Goal: Task Accomplishment & Management: Use online tool/utility

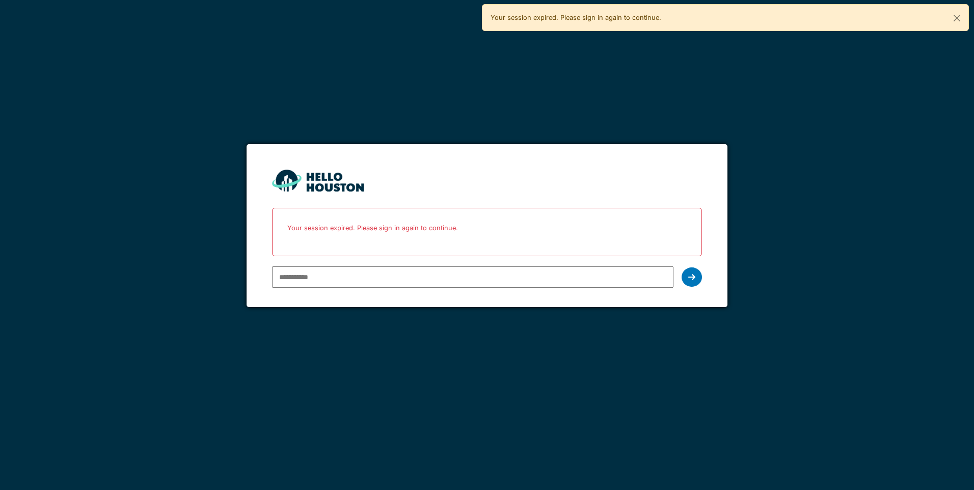
type input "**********"
click at [695, 276] on icon at bounding box center [691, 277] width 7 height 8
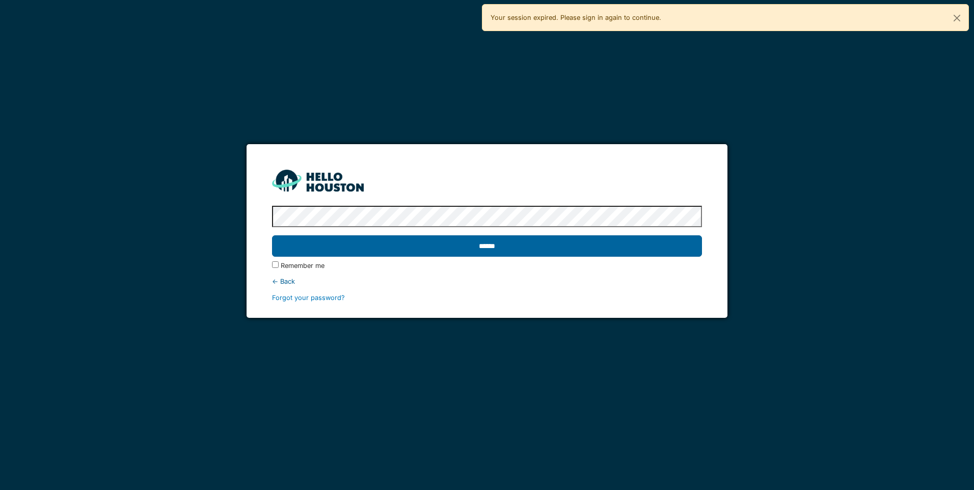
click at [590, 243] on input "******" at bounding box center [486, 245] width 429 height 21
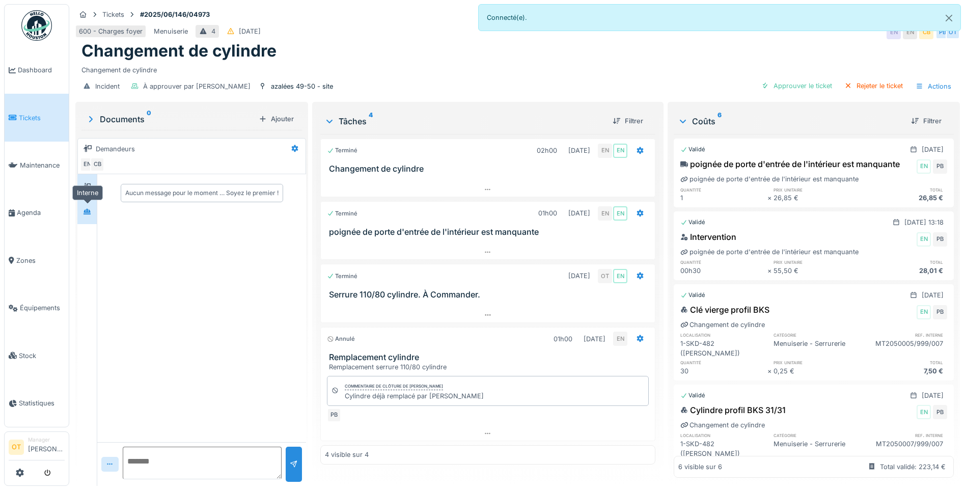
click at [89, 215] on div at bounding box center [87, 212] width 8 height 10
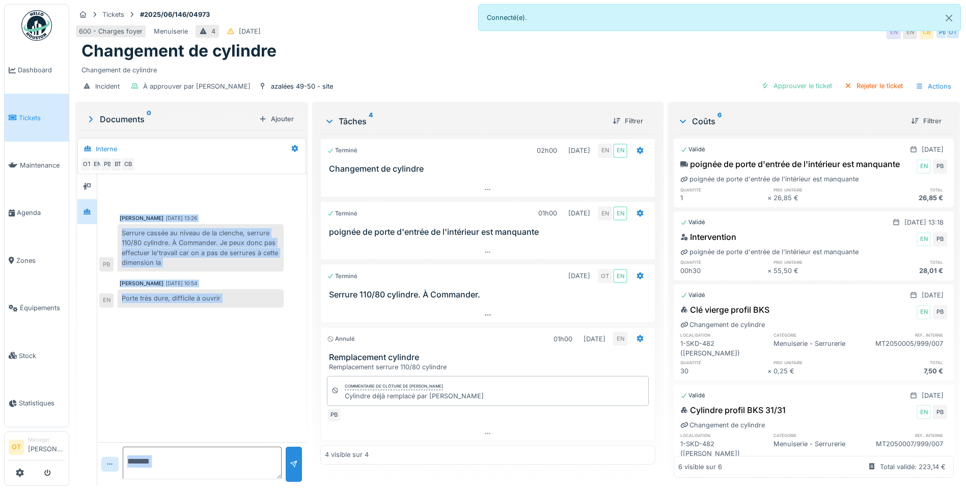
drag, startPoint x: 330, startPoint y: 118, endPoint x: 360, endPoint y: 67, distance: 59.3
click at [359, 67] on div "Tickets #2025/06/146/04973 600 - Charges foyer Menuiserie 4 [DATE] EN EN CB PB …" at bounding box center [517, 245] width 897 height 490
drag, startPoint x: 360, startPoint y: 67, endPoint x: 278, endPoint y: 194, distance: 150.7
click at [278, 194] on div at bounding box center [201, 193] width 205 height 26
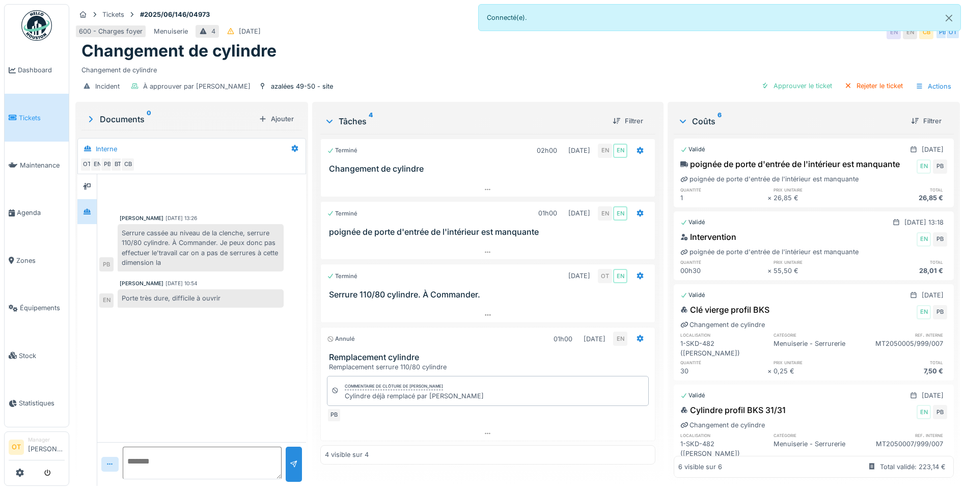
scroll to position [8, 0]
click at [489, 308] on div at bounding box center [488, 315] width 334 height 15
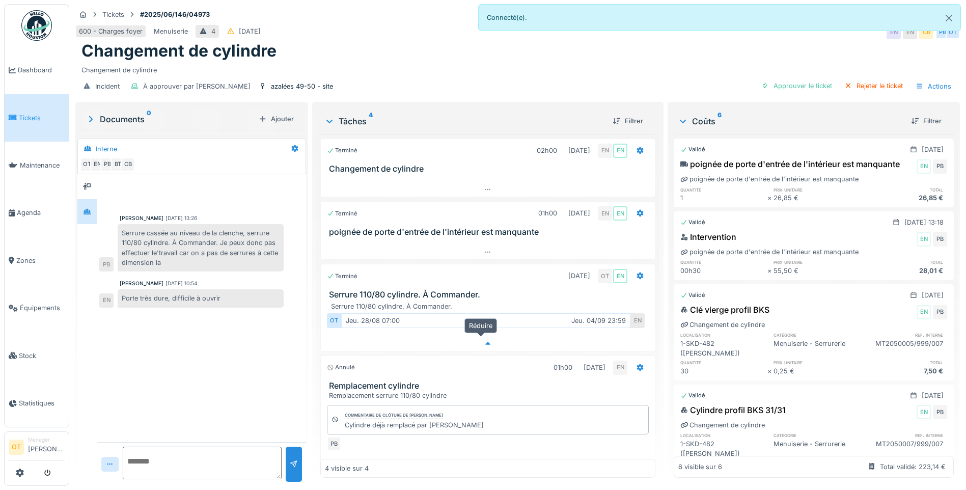
click at [480, 336] on div at bounding box center [488, 343] width 334 height 15
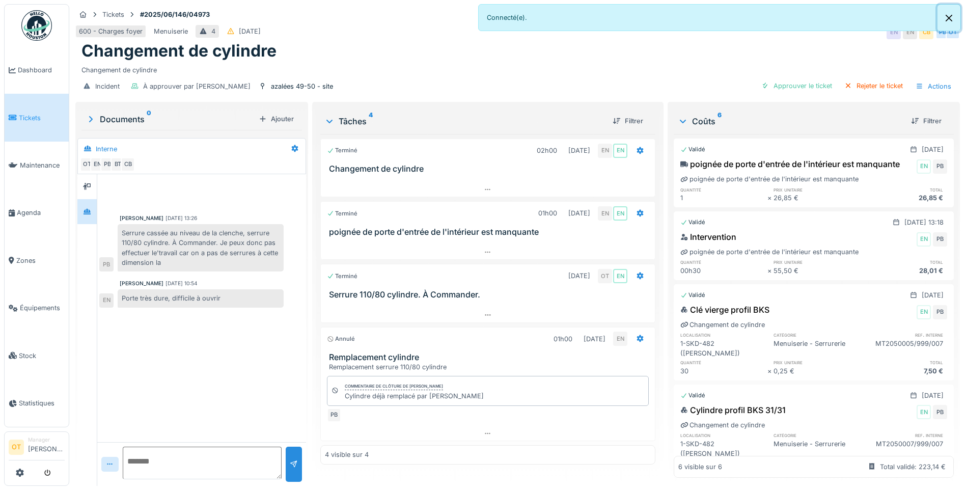
click at [951, 17] on button "Close" at bounding box center [949, 18] width 23 height 27
